Goal: Find specific page/section: Find specific page/section

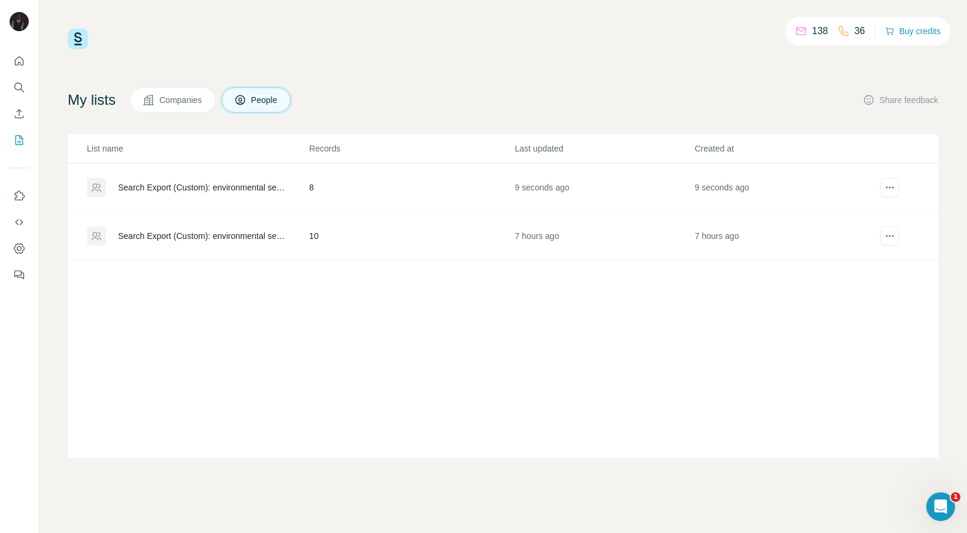
click at [405, 190] on td "8" at bounding box center [410, 188] width 205 height 49
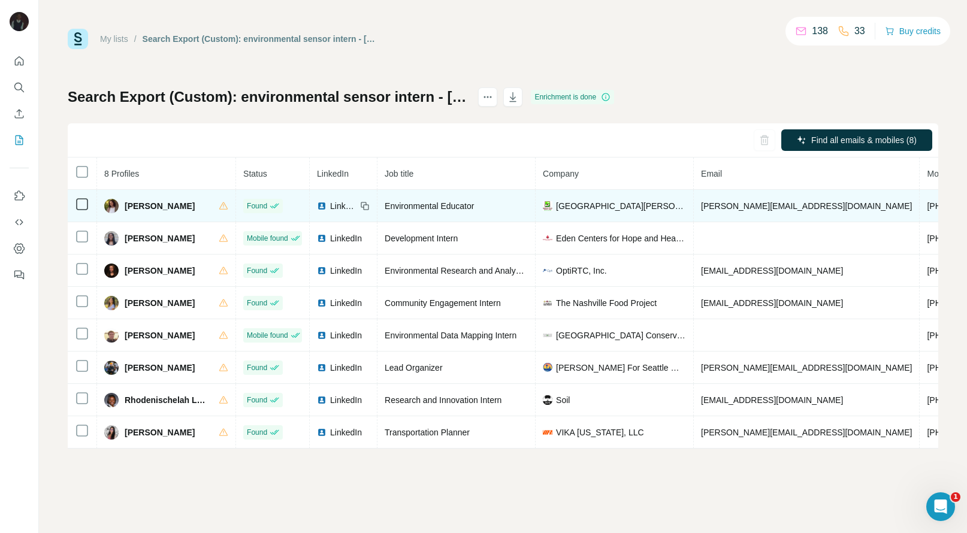
click at [927, 203] on span "[PHONE_NUMBER]" at bounding box center [964, 206] width 75 height 10
click at [143, 208] on span "[PERSON_NAME]" at bounding box center [160, 206] width 70 height 12
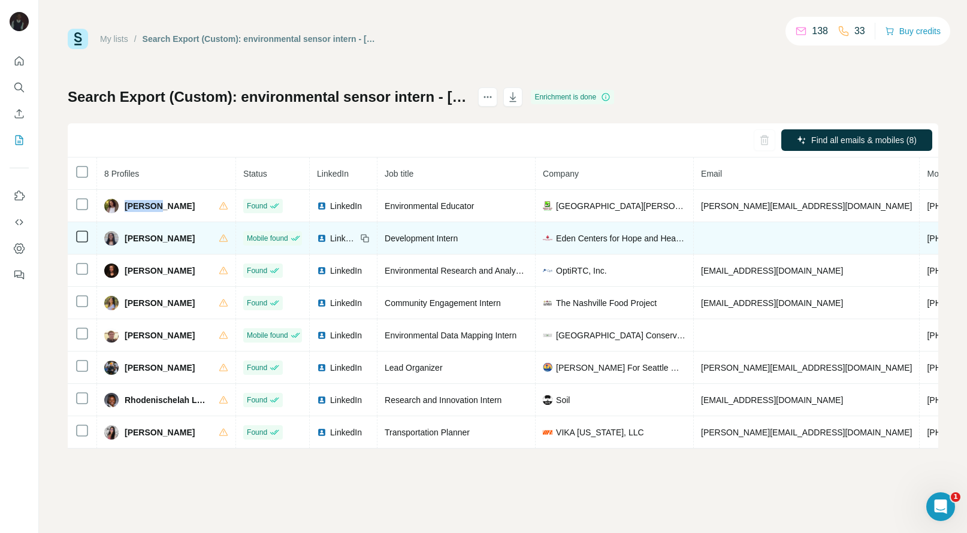
click at [927, 237] on span "[PHONE_NUMBER]" at bounding box center [964, 239] width 75 height 10
click at [139, 243] on span "[PERSON_NAME]" at bounding box center [160, 238] width 70 height 12
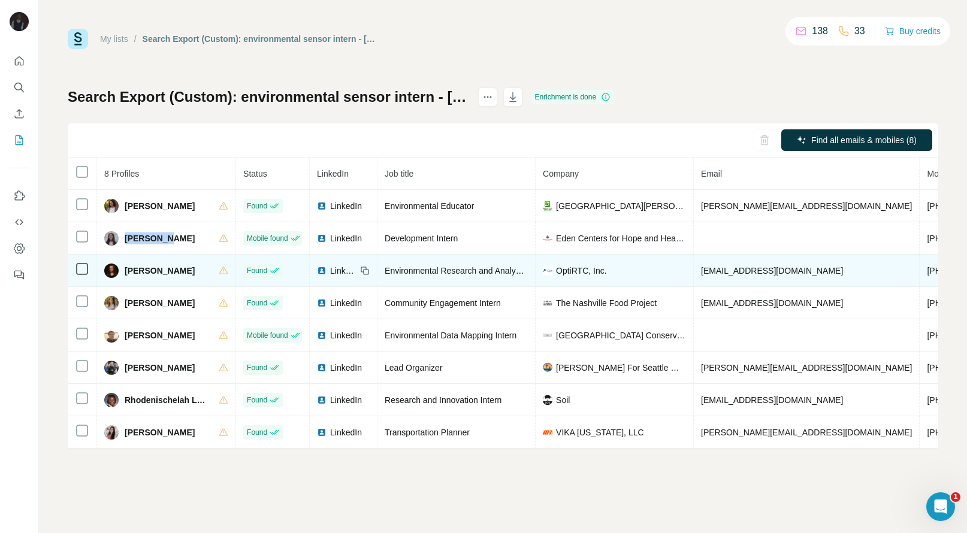
click at [927, 267] on span "[PHONE_NUMBER]" at bounding box center [964, 271] width 75 height 10
copy span "[PHONE_NUMBER]"
click at [138, 277] on div "[PERSON_NAME]" at bounding box center [149, 271] width 90 height 14
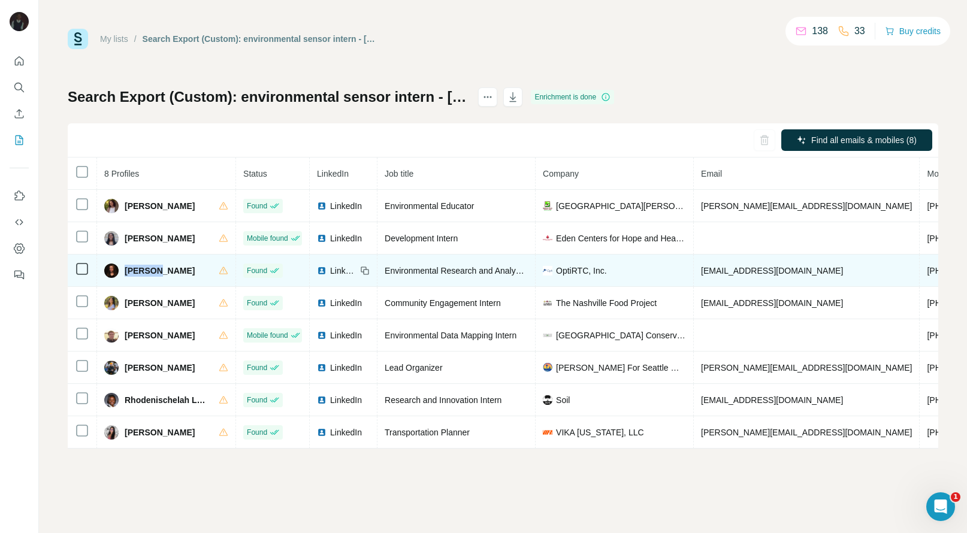
click at [138, 277] on div "[PERSON_NAME]" at bounding box center [149, 271] width 90 height 14
copy span "[PERSON_NAME]"
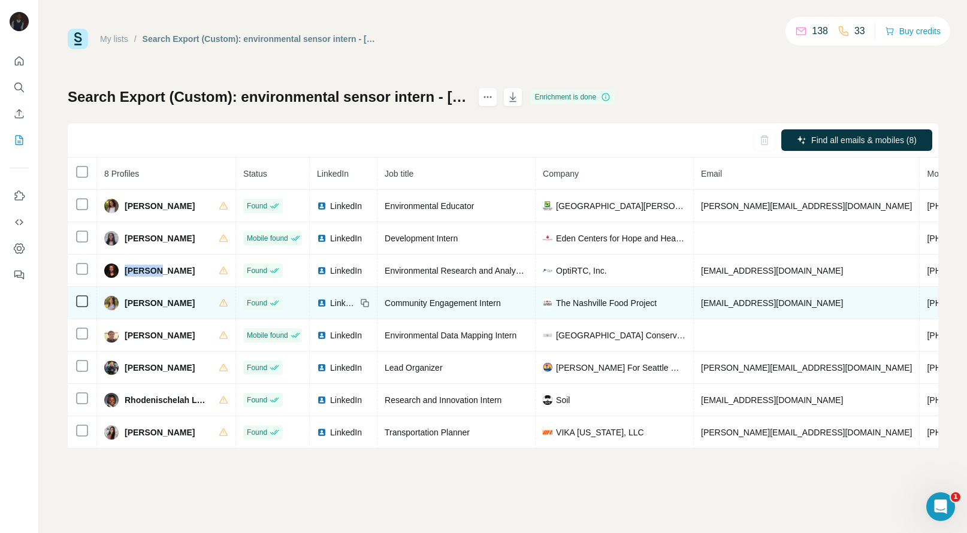
click at [927, 300] on span "[PHONE_NUMBER]" at bounding box center [964, 303] width 75 height 10
copy span "[PHONE_NUMBER]"
click at [136, 300] on span "[PERSON_NAME]" at bounding box center [160, 303] width 70 height 12
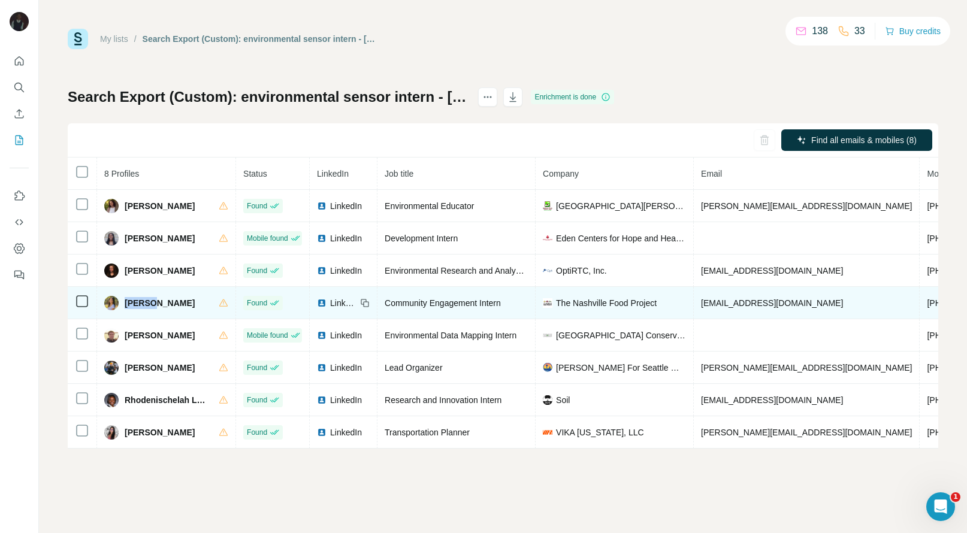
click at [136, 300] on span "[PERSON_NAME]" at bounding box center [160, 303] width 70 height 12
copy span "Grace"
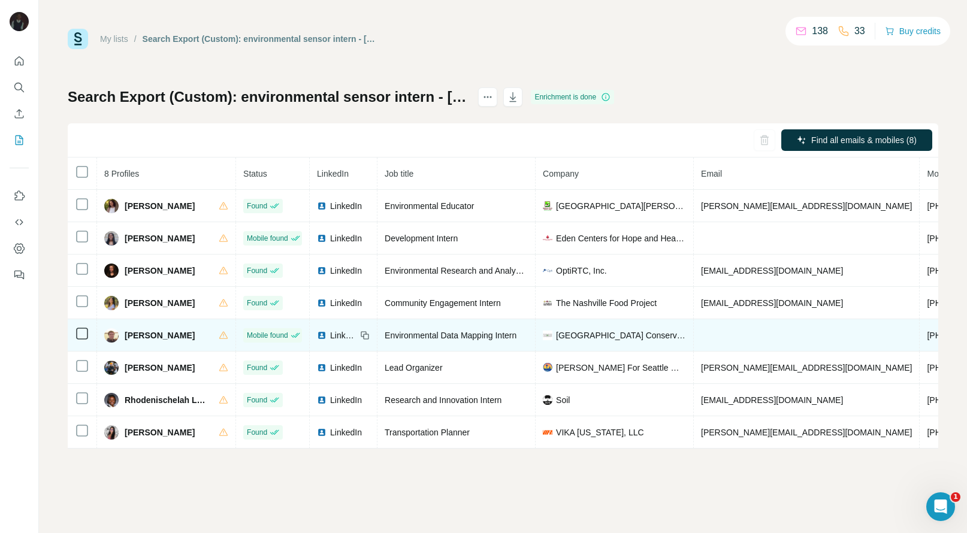
click at [927, 338] on span "[PHONE_NUMBER]" at bounding box center [964, 336] width 75 height 10
copy span "[PHONE_NUMBER]"
click at [145, 338] on span "[PERSON_NAME]" at bounding box center [160, 335] width 70 height 12
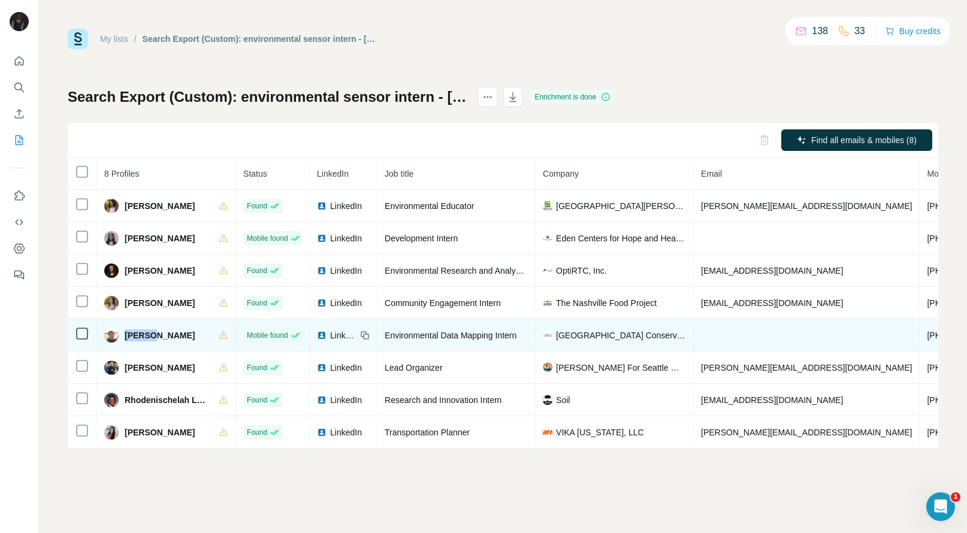
click at [145, 338] on span "[PERSON_NAME]" at bounding box center [160, 335] width 70 height 12
copy span "[PERSON_NAME]"
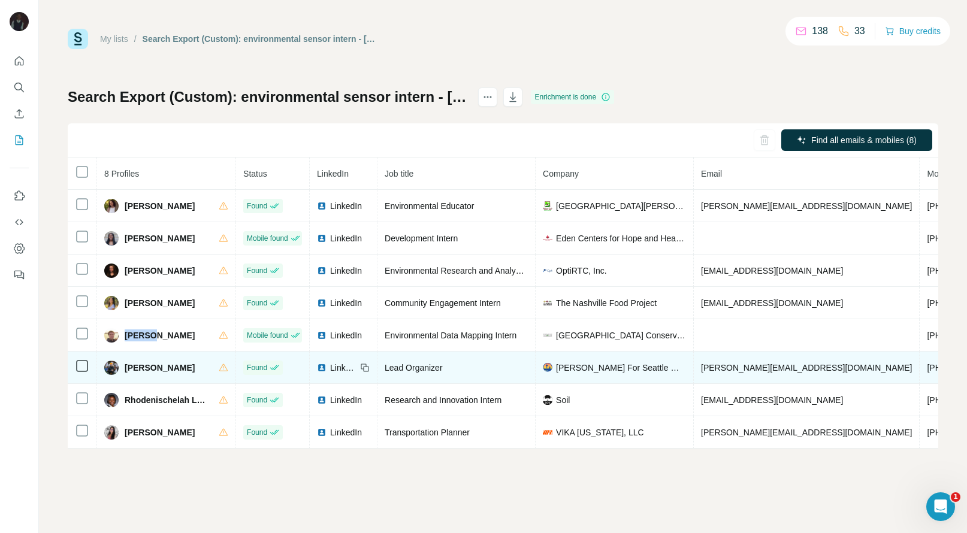
click at [927, 364] on span "[PHONE_NUMBER]" at bounding box center [964, 368] width 75 height 10
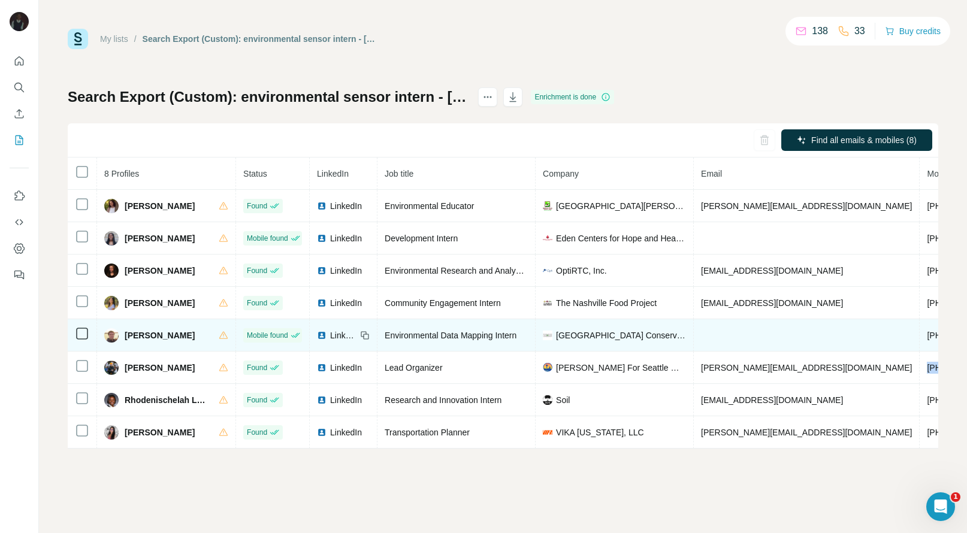
copy span "[PHONE_NUMBER]"
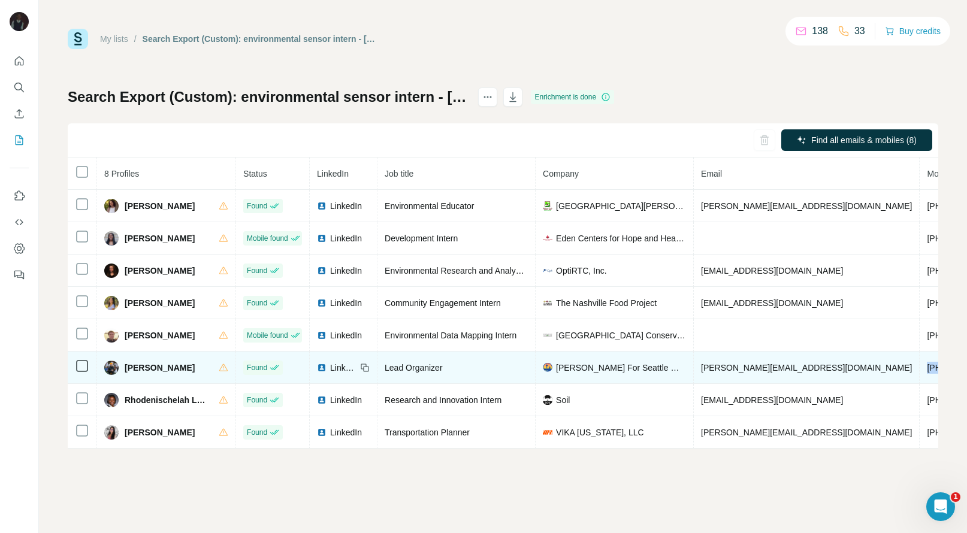
click at [132, 371] on span "[PERSON_NAME]" at bounding box center [160, 368] width 70 height 12
copy span "[PERSON_NAME]"
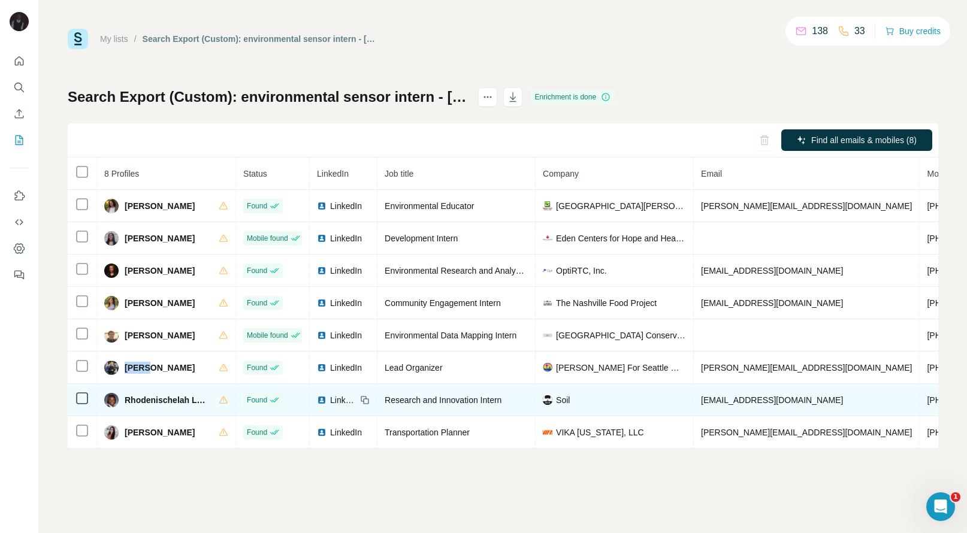
click at [927, 403] on span "[PHONE_NUMBER]" at bounding box center [964, 400] width 75 height 10
copy span "[PHONE_NUMBER]"
click at [154, 395] on span "Rhodenischelah Limage" at bounding box center [166, 400] width 82 height 12
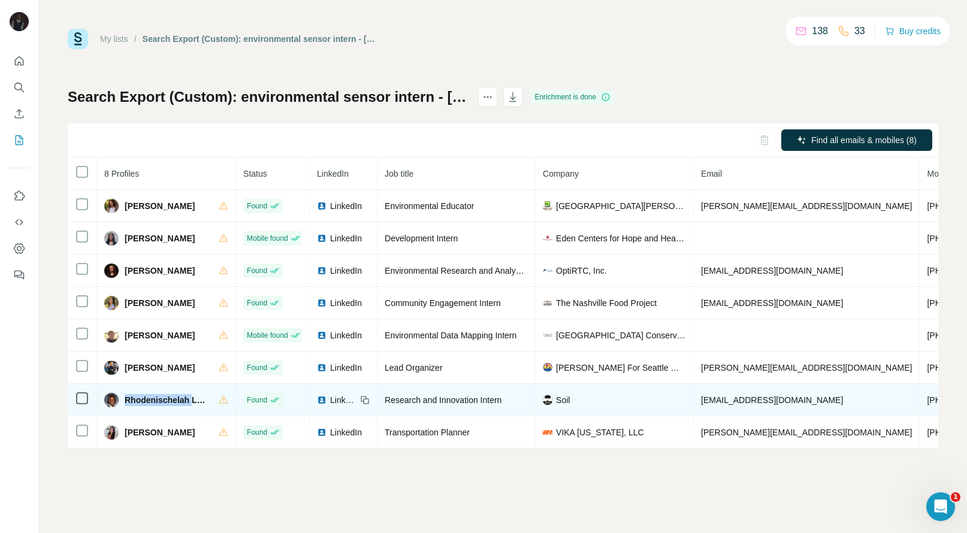
click at [154, 395] on span "Rhodenischelah Limage" at bounding box center [166, 400] width 82 height 12
copy span "Rhodenischelah"
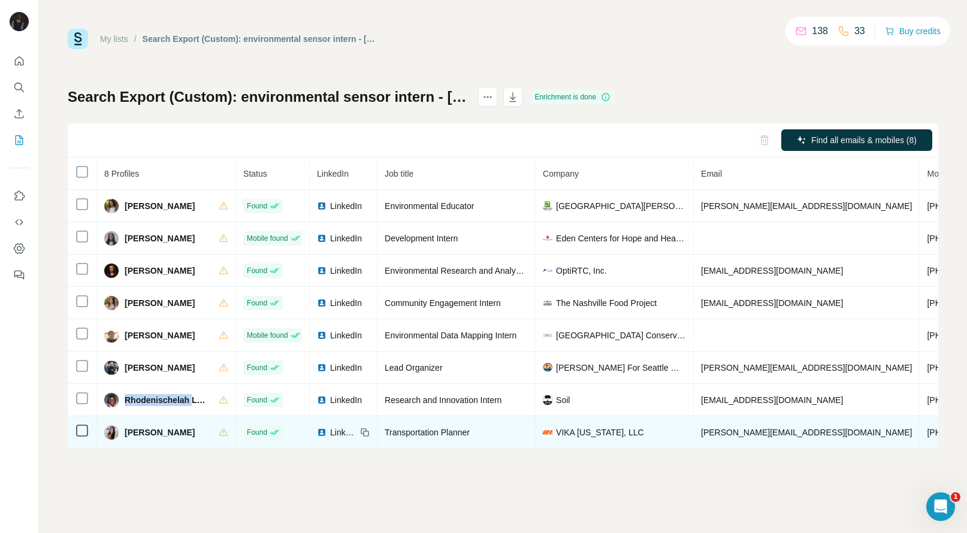
click at [927, 429] on span "[PHONE_NUMBER]" at bounding box center [964, 433] width 75 height 10
click at [143, 429] on span "[PERSON_NAME]" at bounding box center [160, 432] width 70 height 12
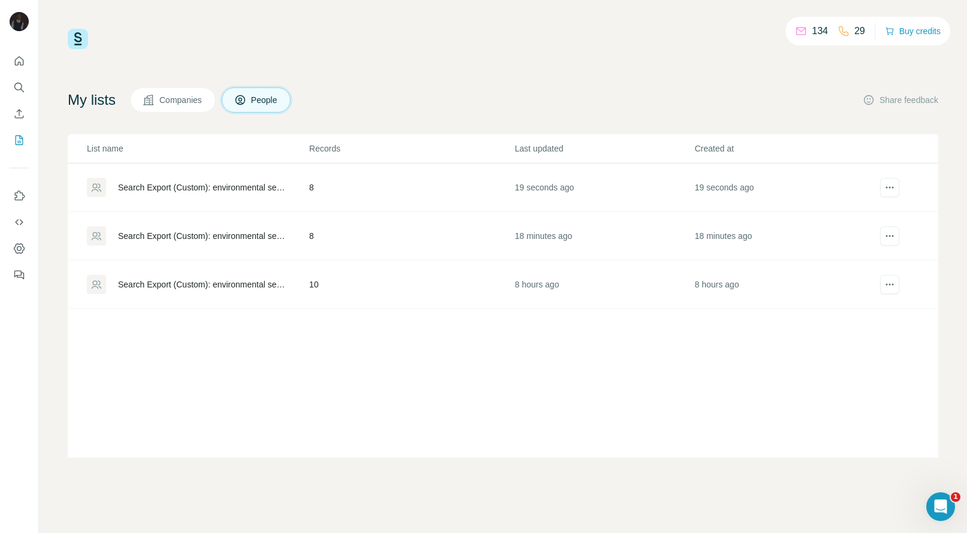
click at [519, 193] on td "19 seconds ago" at bounding box center [604, 188] width 180 height 49
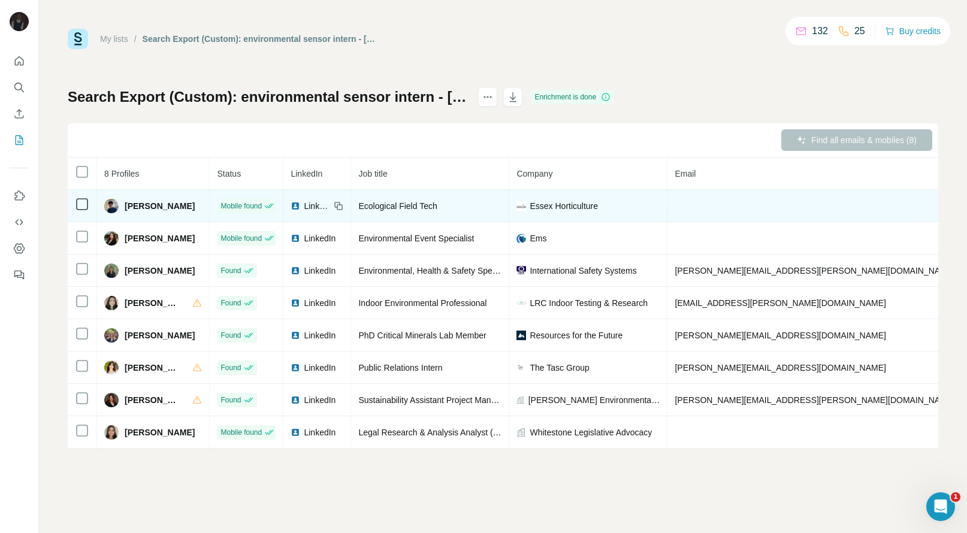
click at [132, 208] on span "[PERSON_NAME]" at bounding box center [160, 206] width 70 height 12
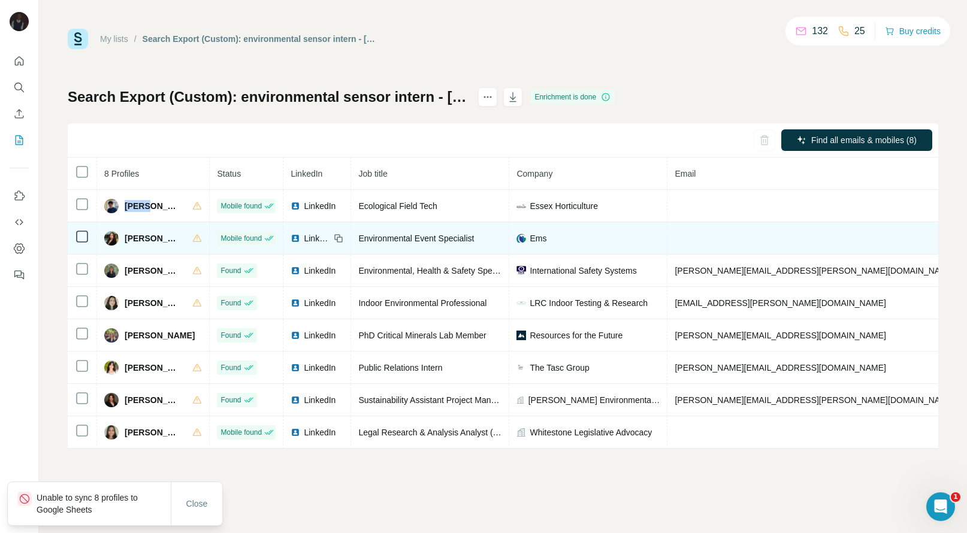
click at [134, 241] on span "[PERSON_NAME]" at bounding box center [153, 238] width 56 height 12
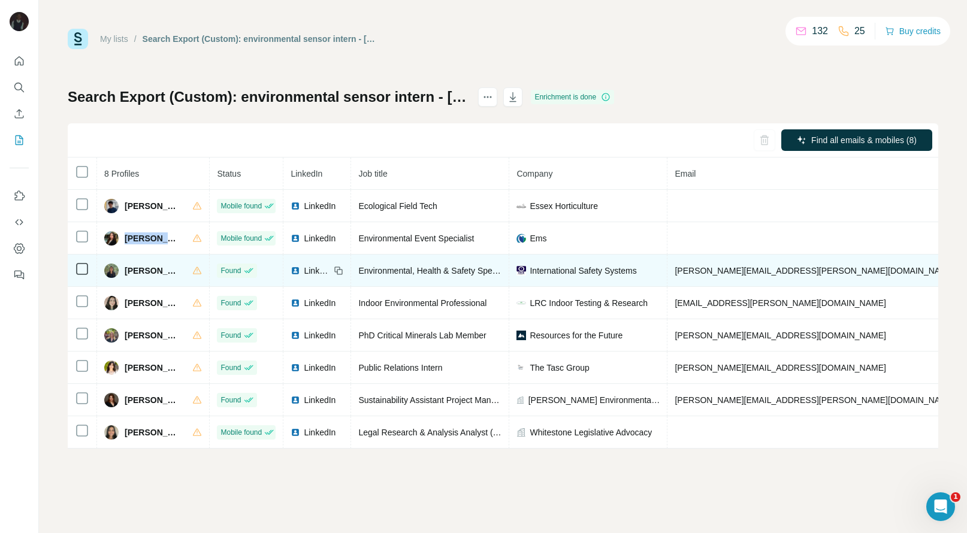
click at [139, 274] on span "[PERSON_NAME]" at bounding box center [153, 271] width 56 height 12
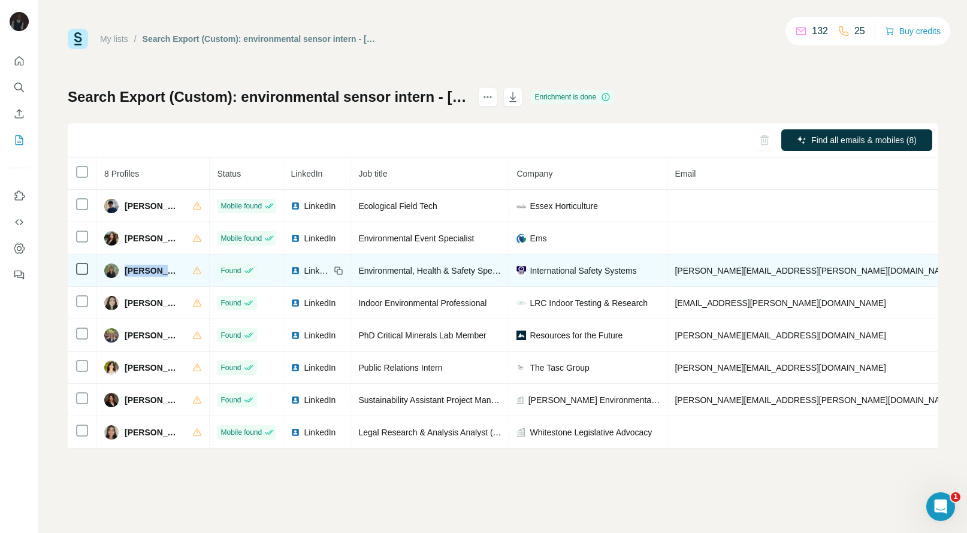
click at [139, 274] on span "[PERSON_NAME]" at bounding box center [153, 271] width 56 height 12
click at [140, 267] on span "[PERSON_NAME]" at bounding box center [153, 271] width 56 height 12
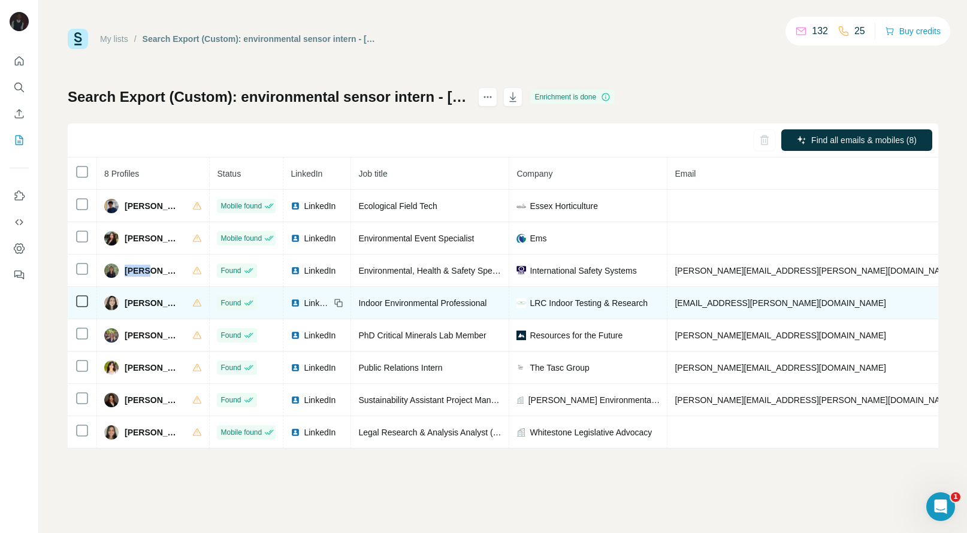
click at [141, 300] on span "[PERSON_NAME]" at bounding box center [153, 303] width 56 height 12
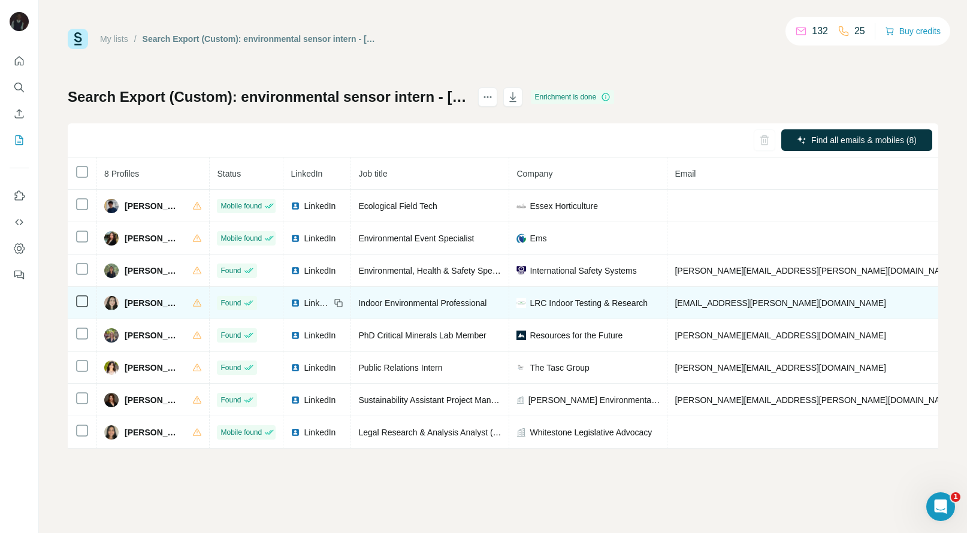
click at [141, 300] on span "[PERSON_NAME]" at bounding box center [153, 303] width 56 height 12
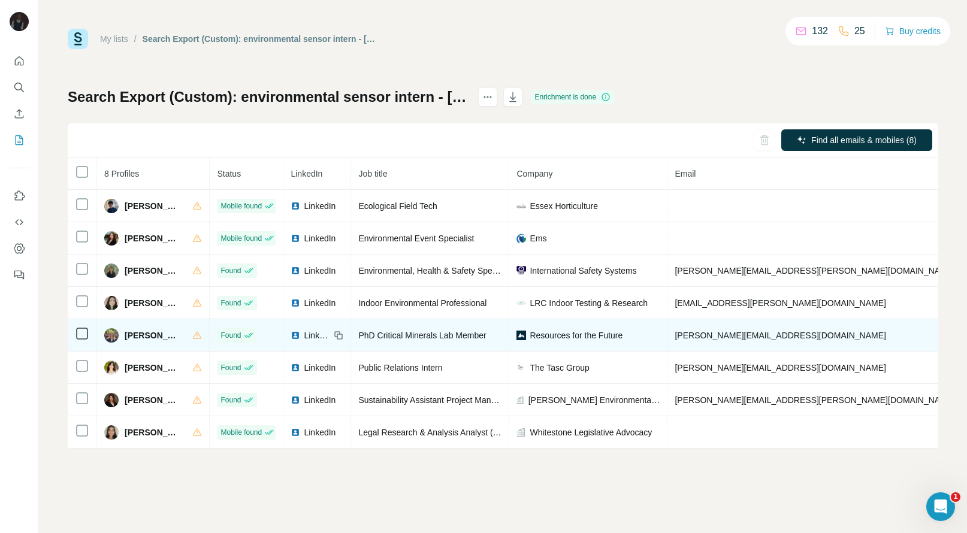
click at [142, 331] on span "[PERSON_NAME]" at bounding box center [153, 335] width 56 height 12
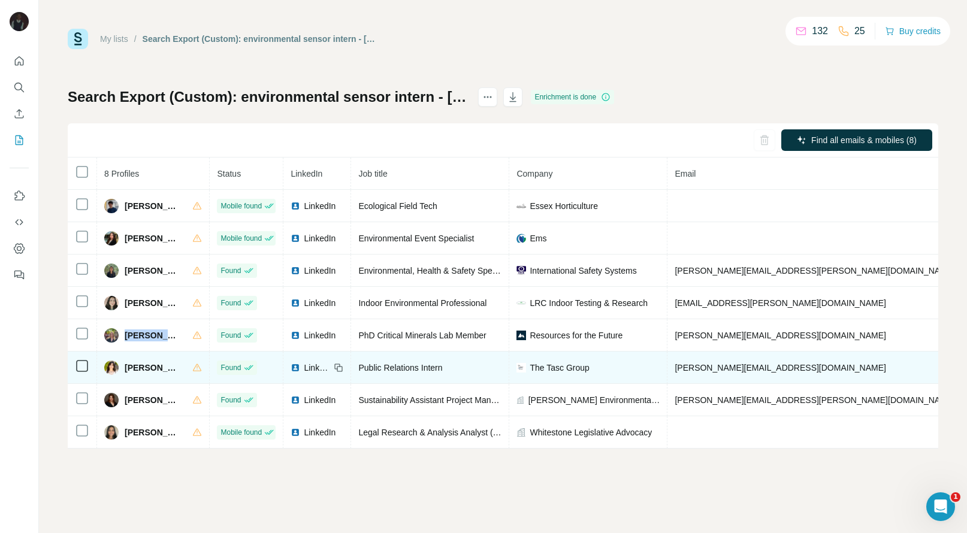
click at [140, 369] on span "[PERSON_NAME]" at bounding box center [153, 368] width 56 height 12
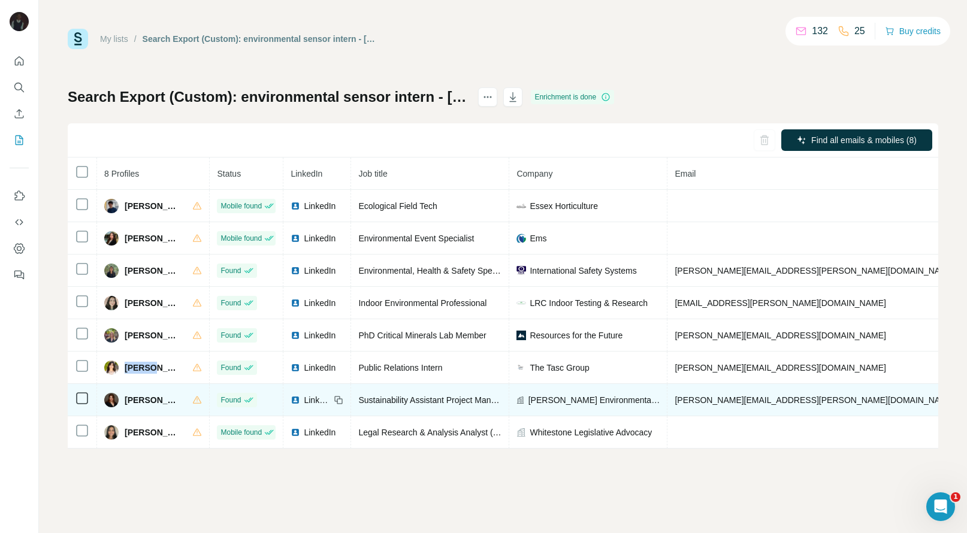
click at [134, 400] on span "[PERSON_NAME]" at bounding box center [153, 400] width 56 height 12
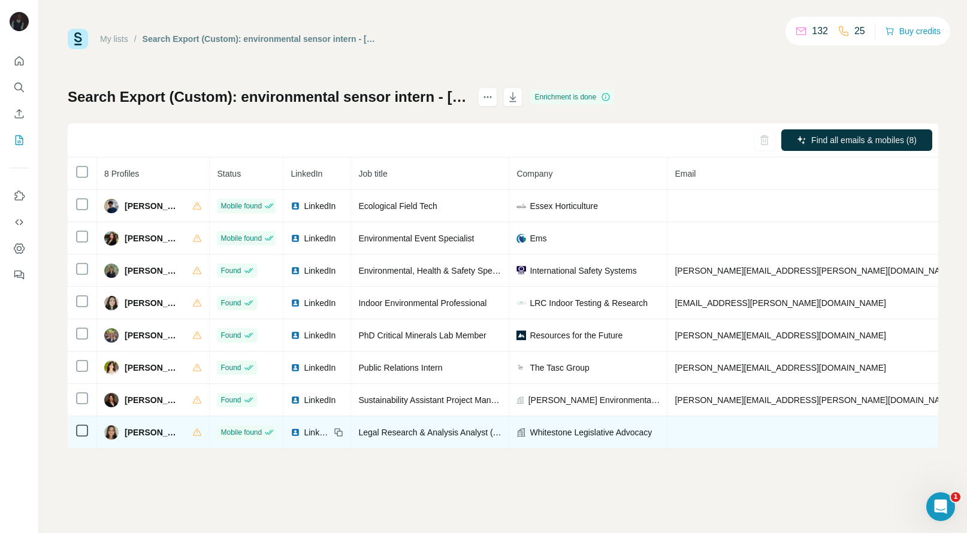
click at [136, 434] on span "[PERSON_NAME]" at bounding box center [153, 432] width 56 height 12
